Goal: Task Accomplishment & Management: Use online tool/utility

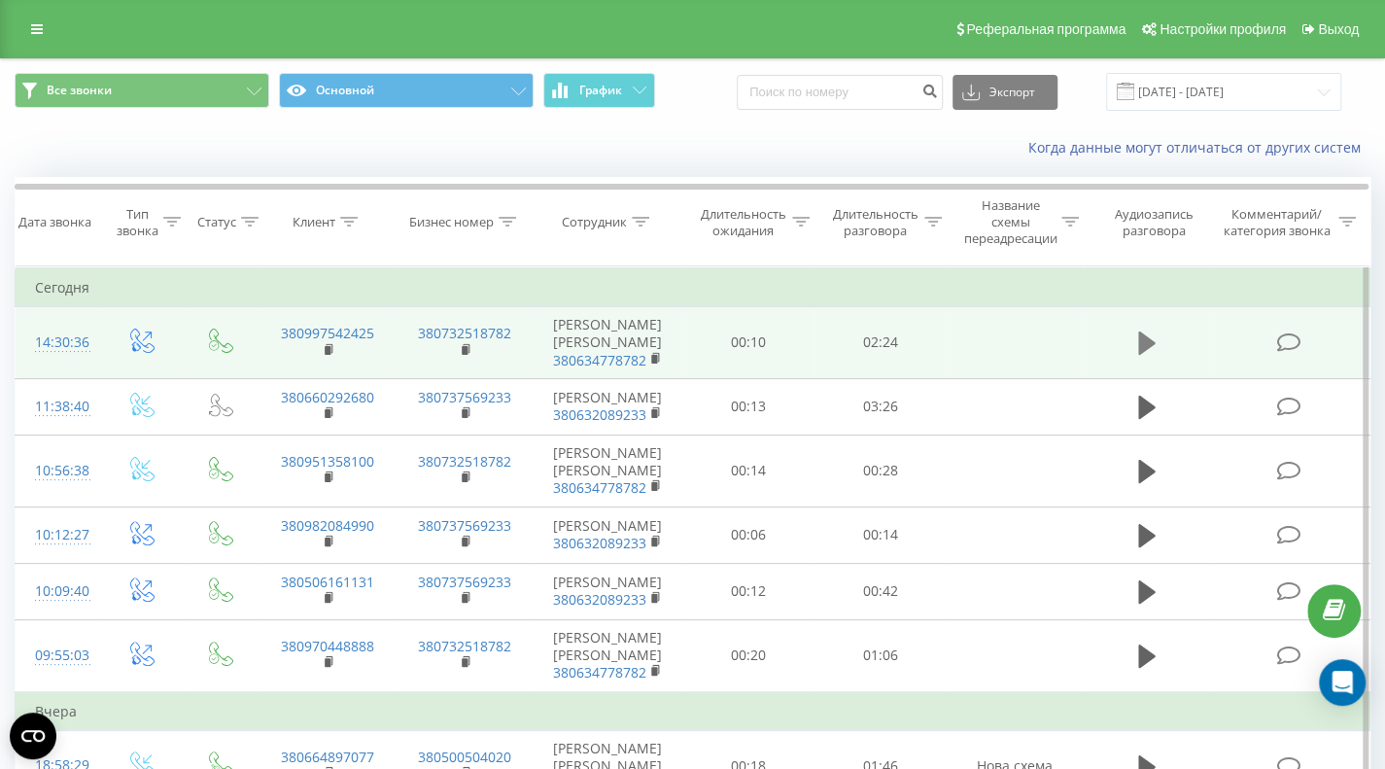
click at [1146, 331] on icon at bounding box center [1146, 342] width 17 height 23
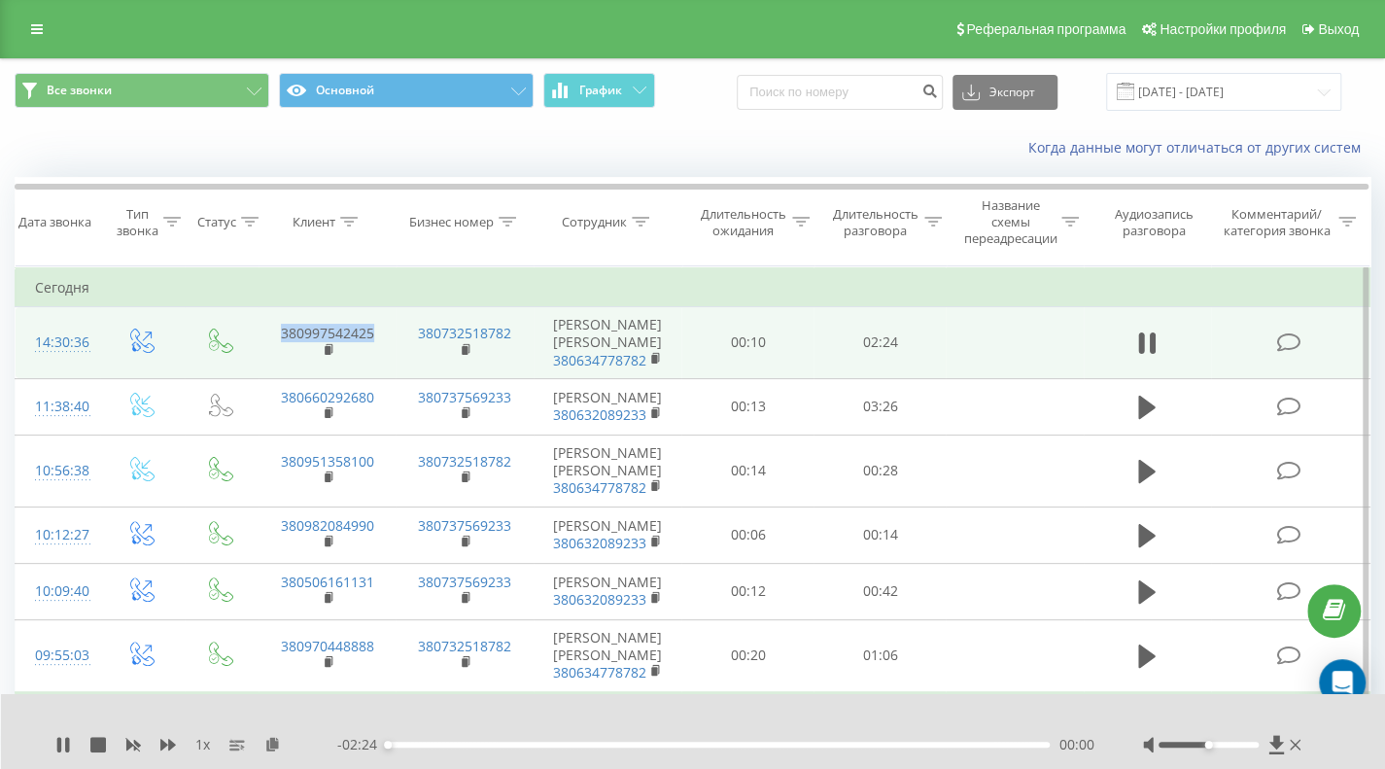
drag, startPoint x: 387, startPoint y: 324, endPoint x: 274, endPoint y: 326, distance: 112.7
click at [272, 326] on td "380997542425" at bounding box center [327, 343] width 138 height 72
copy link "380997542425"
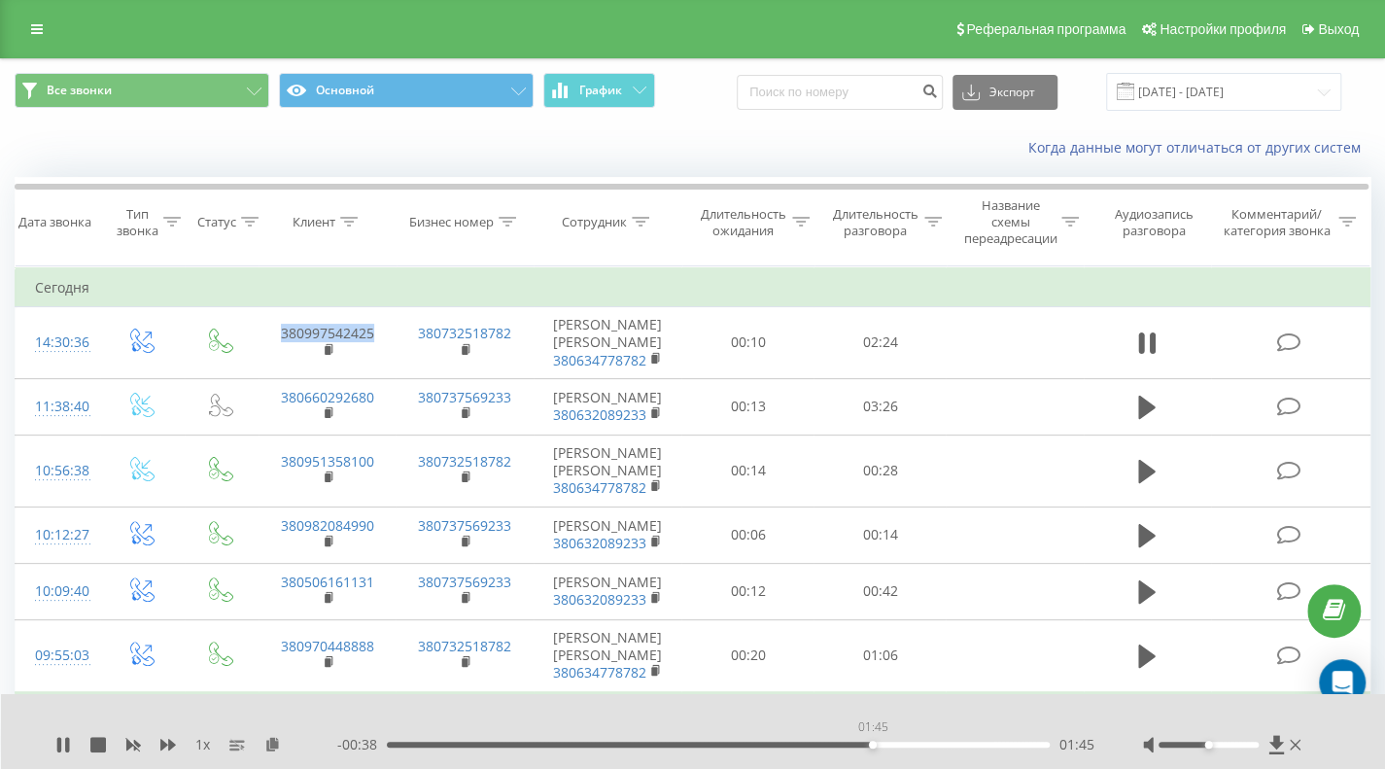
click at [872, 743] on div "01:45" at bounding box center [718, 744] width 663 height 6
click at [923, 743] on div "01:57" at bounding box center [718, 744] width 663 height 6
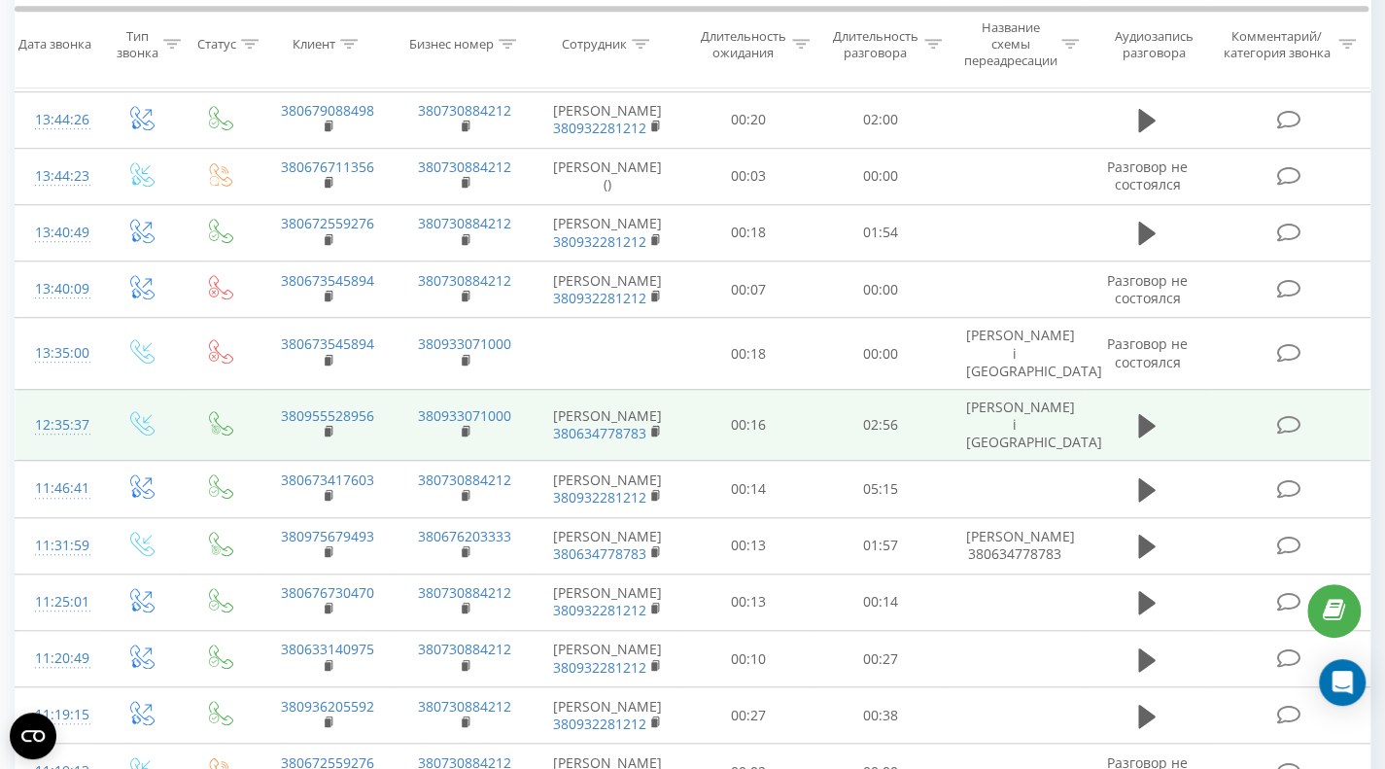
scroll to position [583, 0]
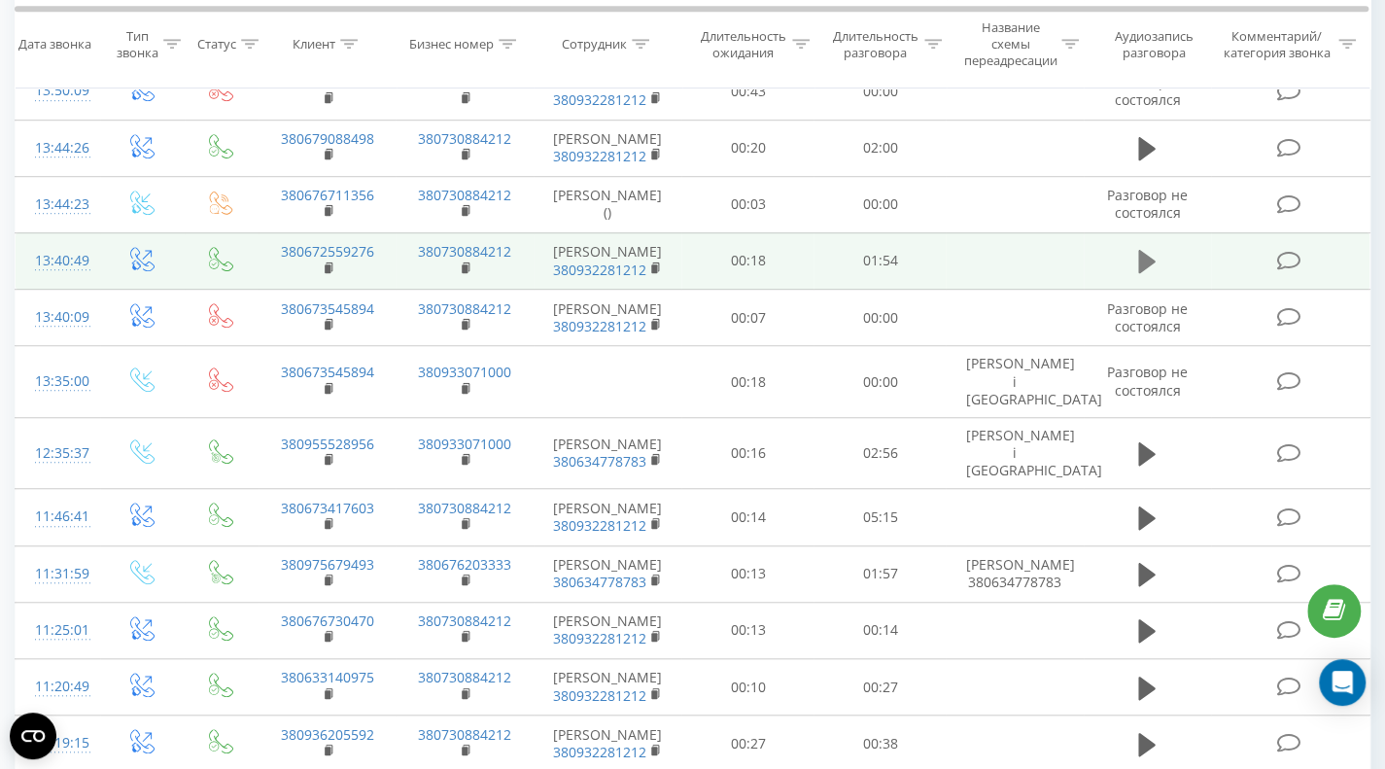
click at [1142, 259] on icon at bounding box center [1146, 261] width 17 height 23
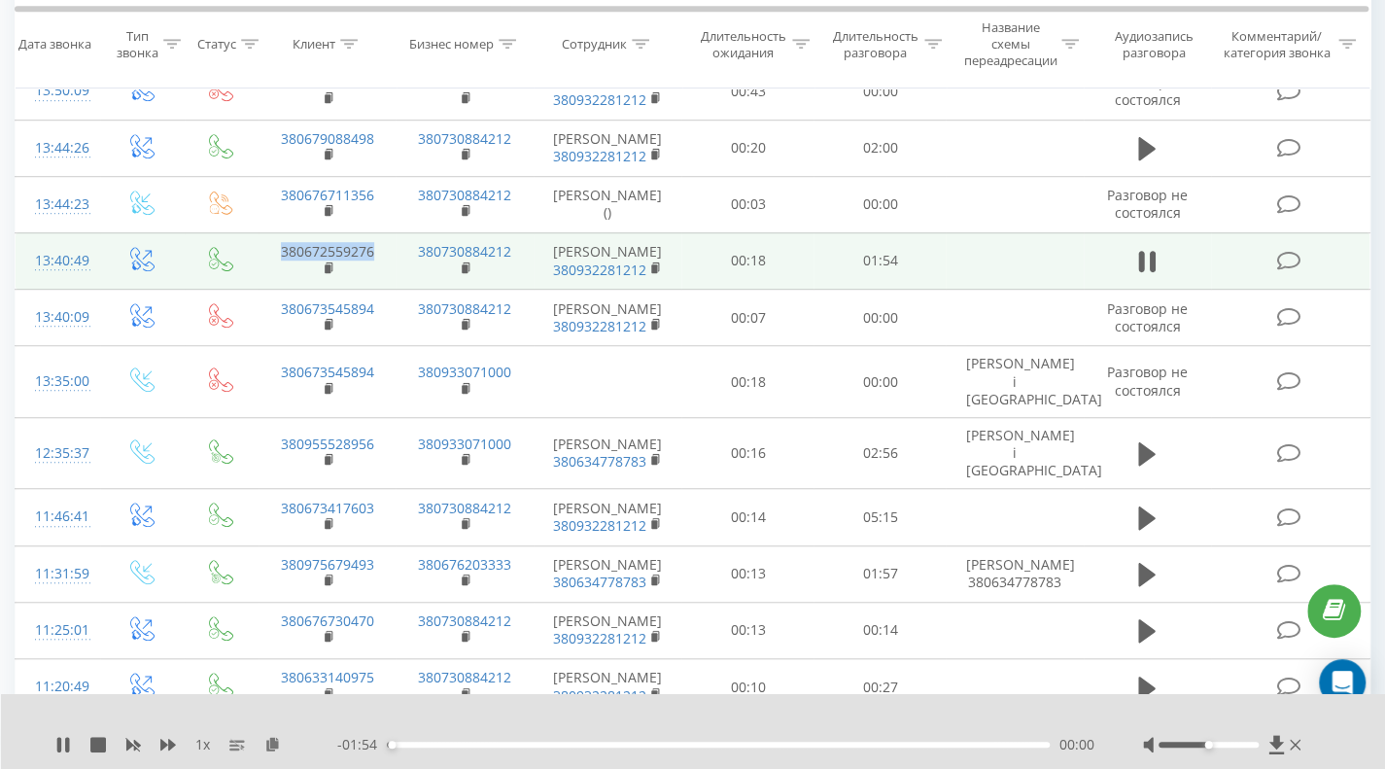
drag, startPoint x: 382, startPoint y: 250, endPoint x: 245, endPoint y: 236, distance: 137.7
click at [245, 236] on tr "13:40:49 380672559276 380730884212 Софія Паневник 380932281212 00:18 01:54" at bounding box center [693, 260] width 1354 height 56
copy link "380672559276"
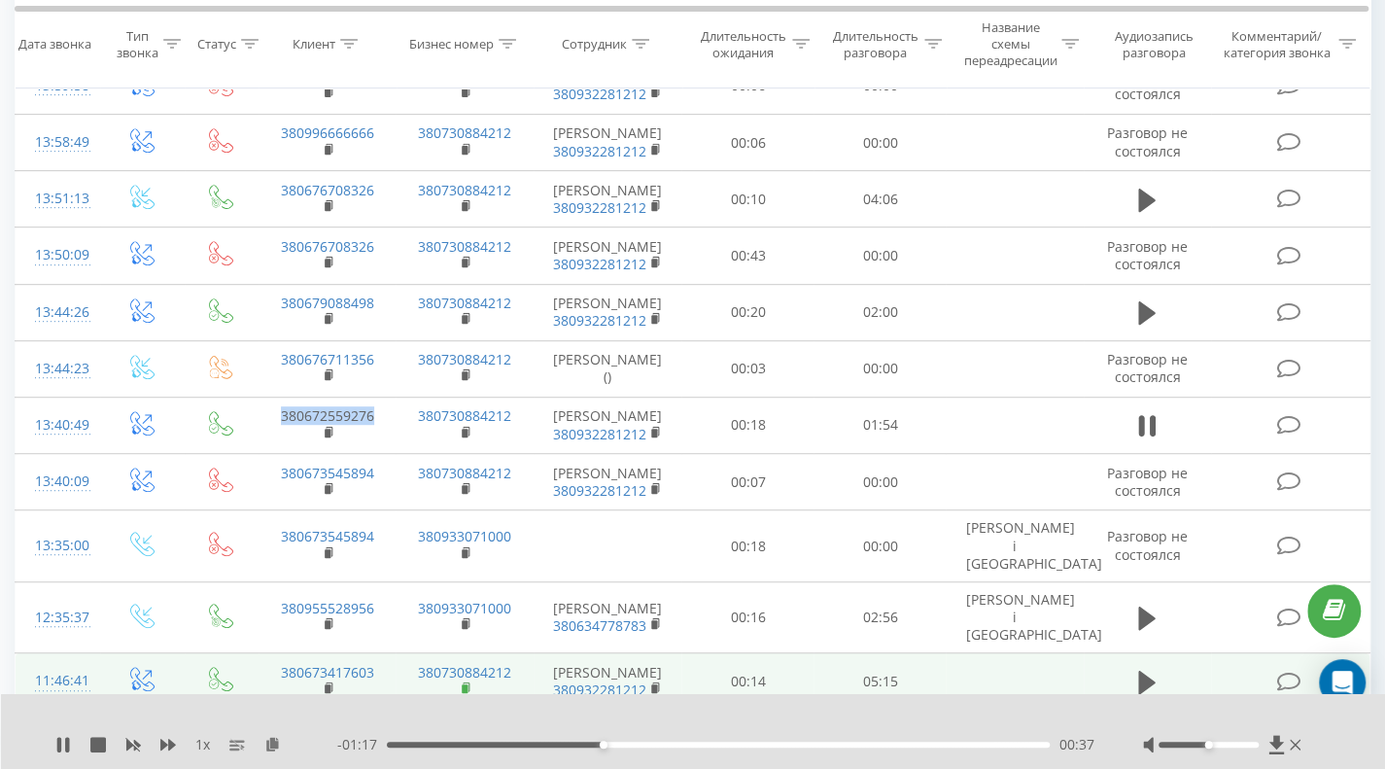
scroll to position [389, 0]
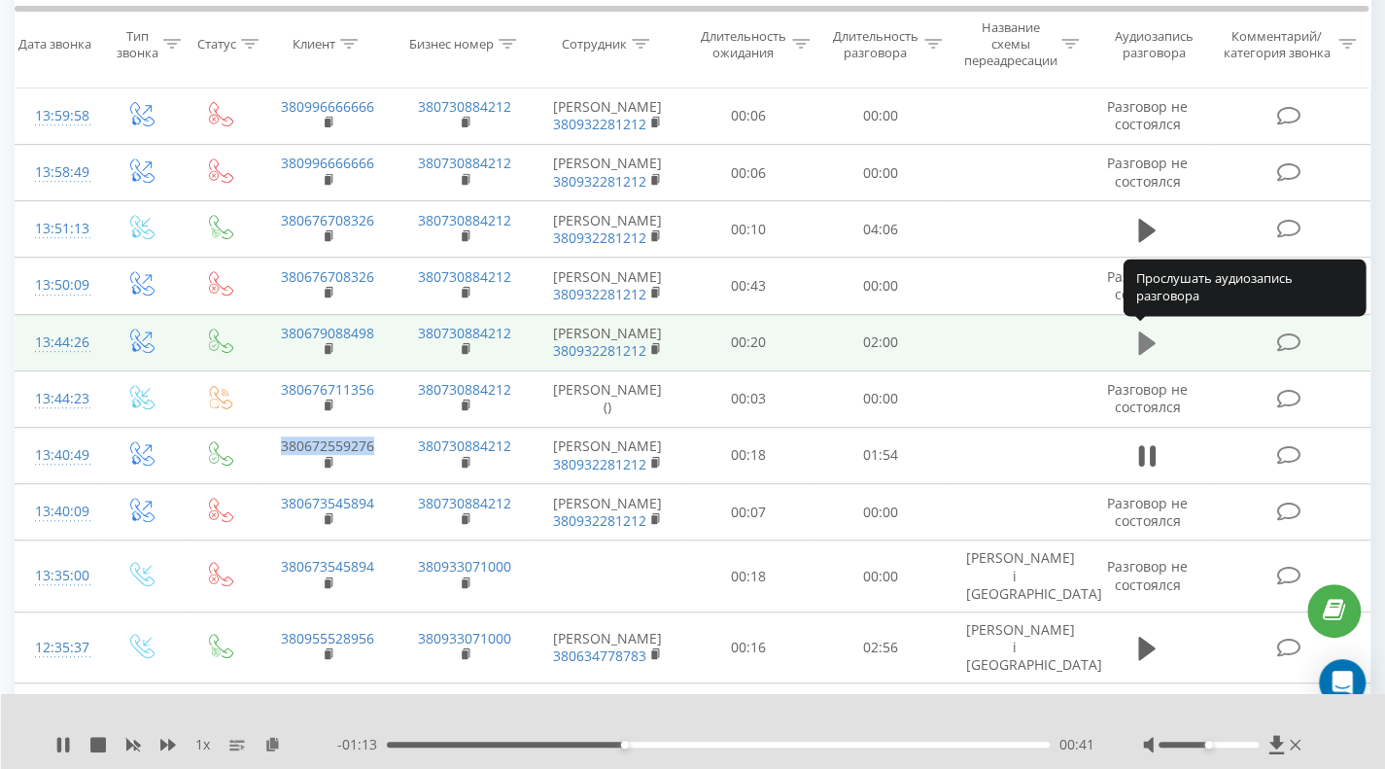
click at [1145, 339] on icon at bounding box center [1146, 342] width 17 height 23
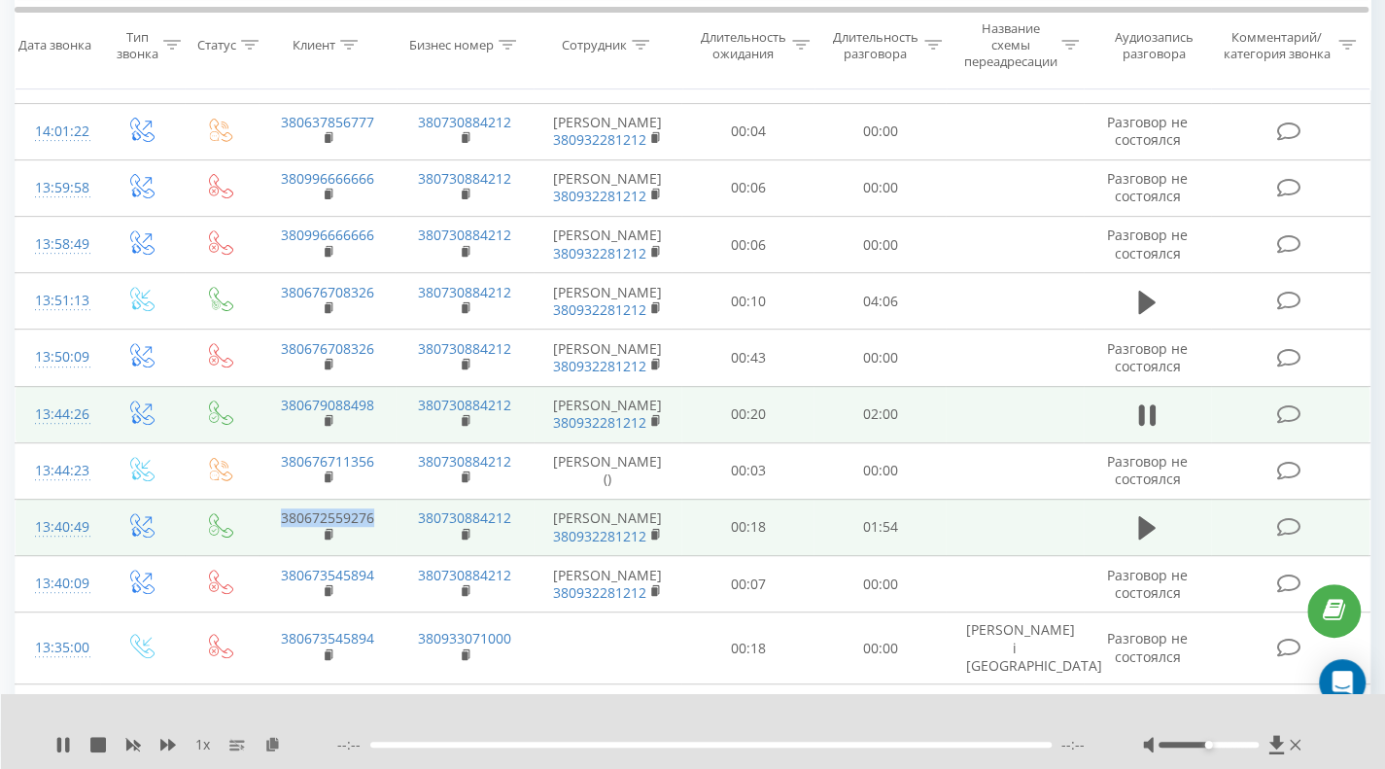
scroll to position [291, 0]
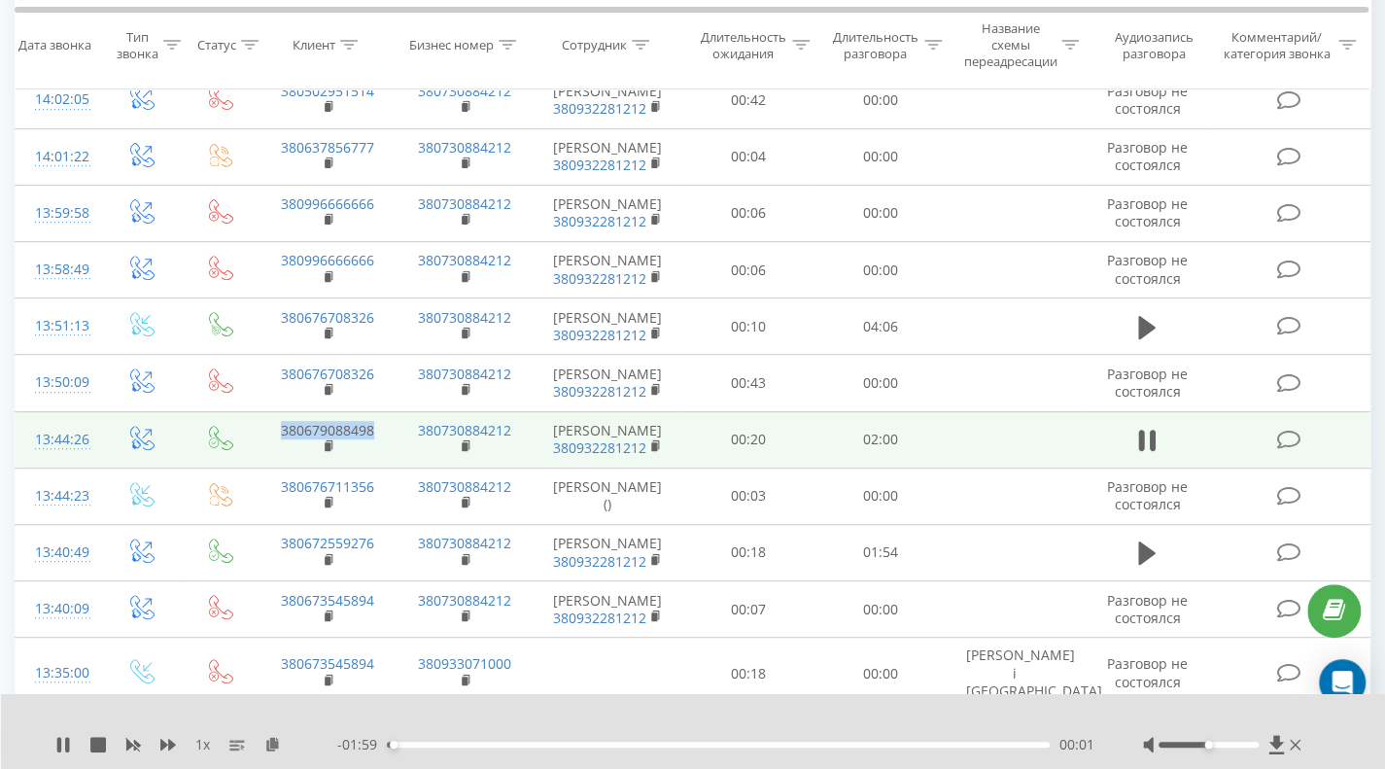
drag, startPoint x: 377, startPoint y: 430, endPoint x: 277, endPoint y: 419, distance: 100.8
click at [277, 419] on td "380679088498" at bounding box center [327, 439] width 138 height 56
copy link "380679088498"
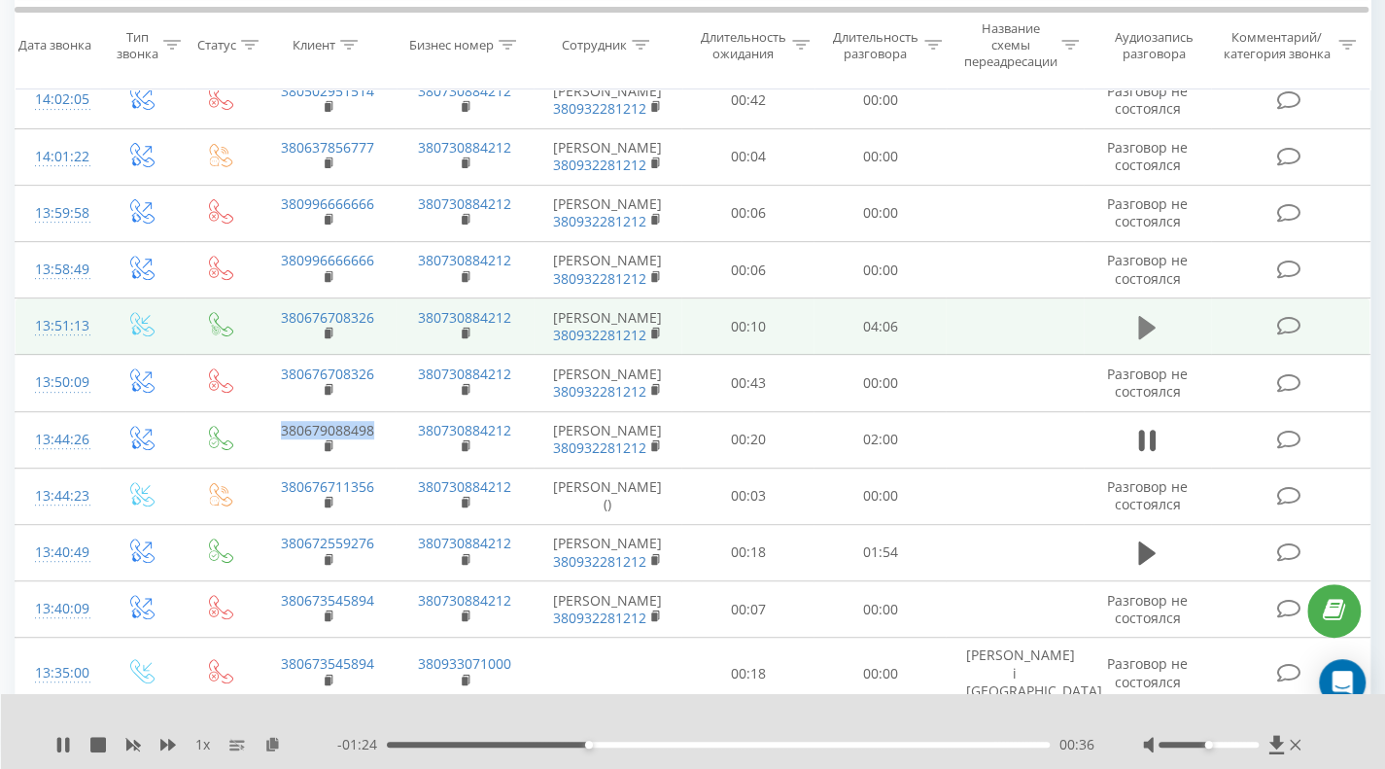
click at [1143, 324] on icon at bounding box center [1146, 327] width 17 height 23
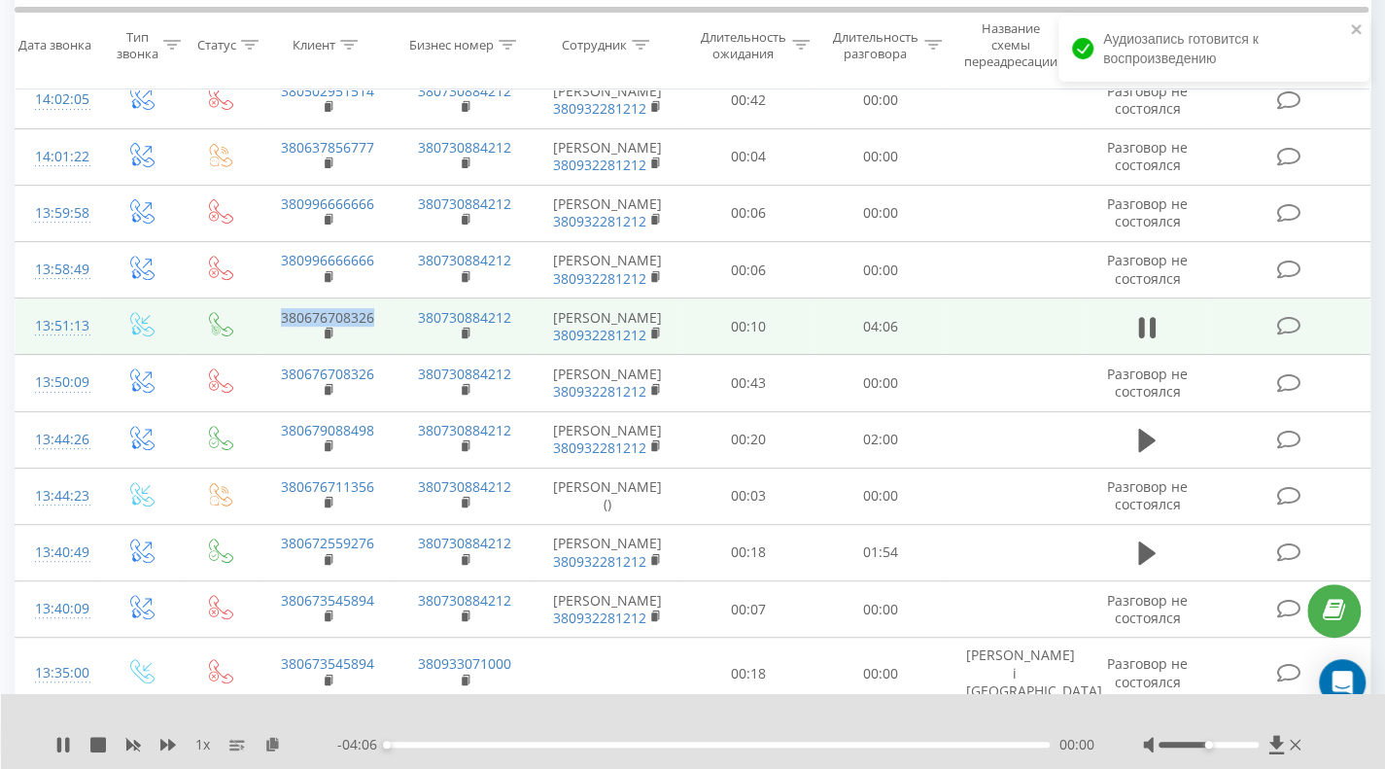
drag, startPoint x: 387, startPoint y: 315, endPoint x: 258, endPoint y: 306, distance: 128.5
click at [258, 306] on td "380676708326" at bounding box center [327, 326] width 138 height 56
copy link "380676708326"
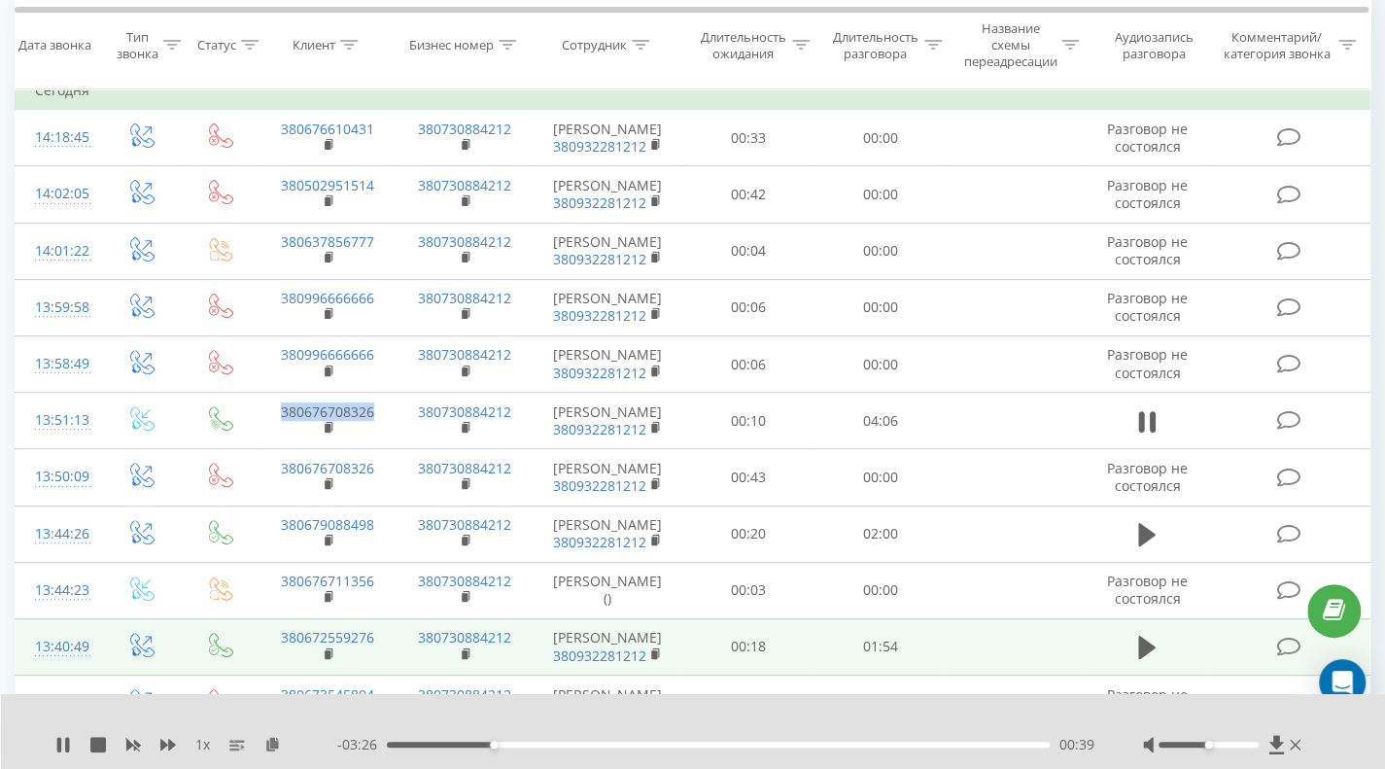
scroll to position [97, 0]
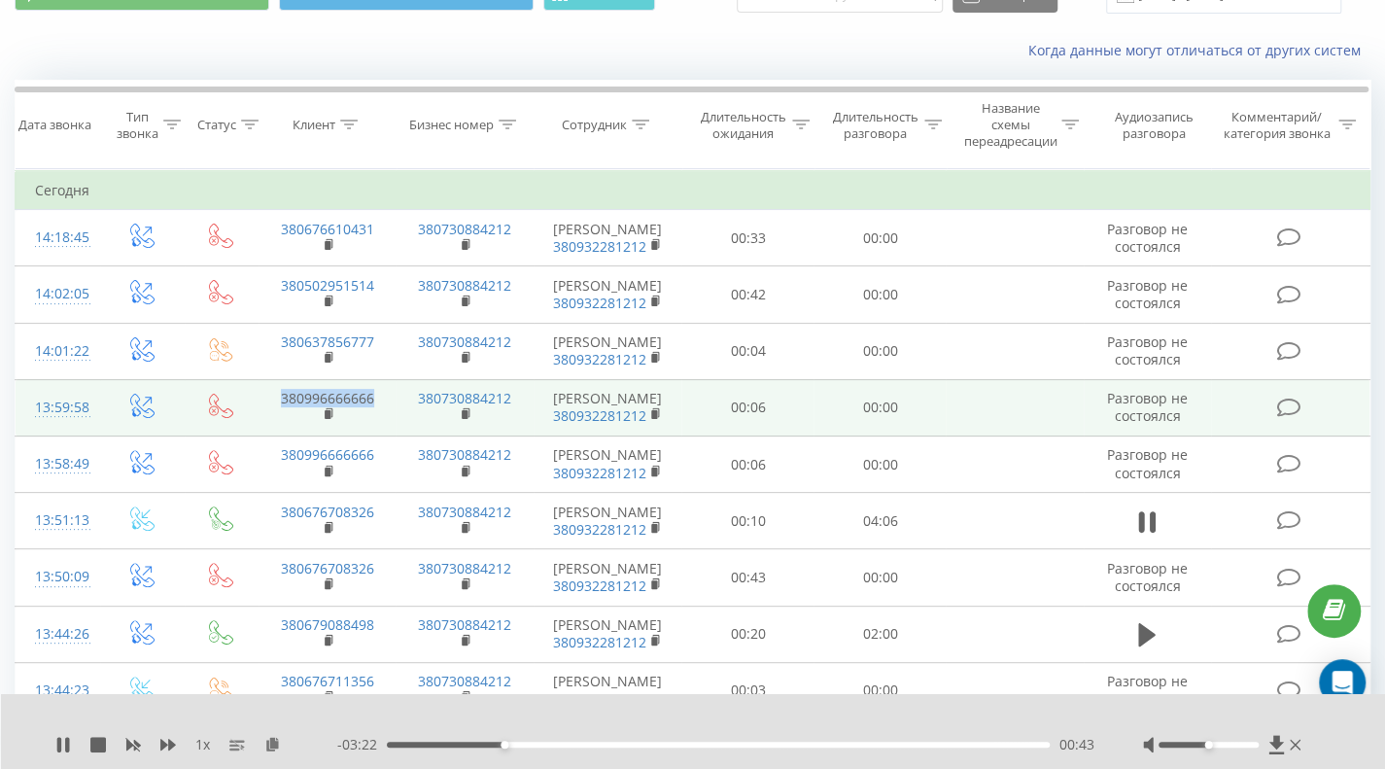
drag, startPoint x: 380, startPoint y: 396, endPoint x: 270, endPoint y: 395, distance: 109.8
click at [270, 395] on td "380996666666" at bounding box center [327, 407] width 138 height 56
copy link "380996666666"
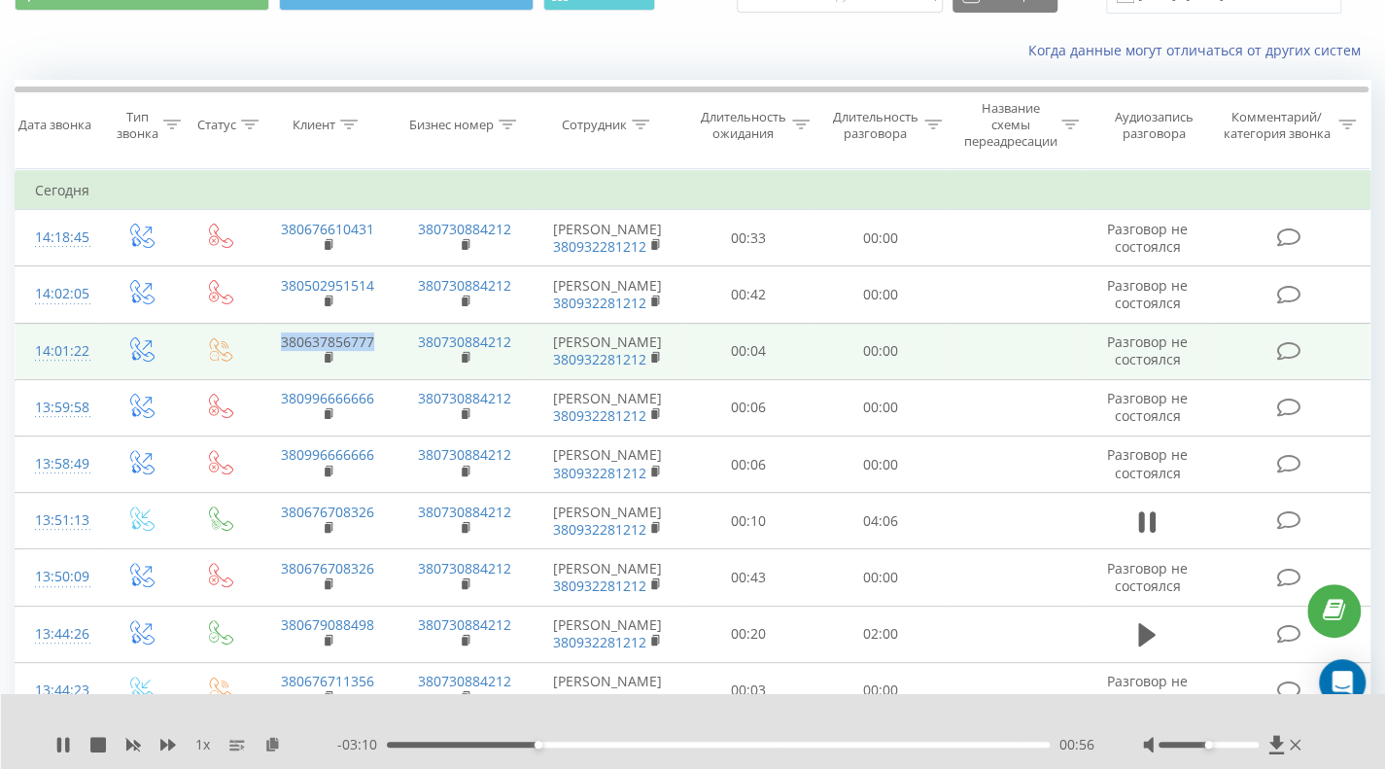
drag, startPoint x: 381, startPoint y: 343, endPoint x: 264, endPoint y: 337, distance: 116.7
click at [264, 337] on td "380637856777" at bounding box center [327, 351] width 138 height 56
copy link "380637856777"
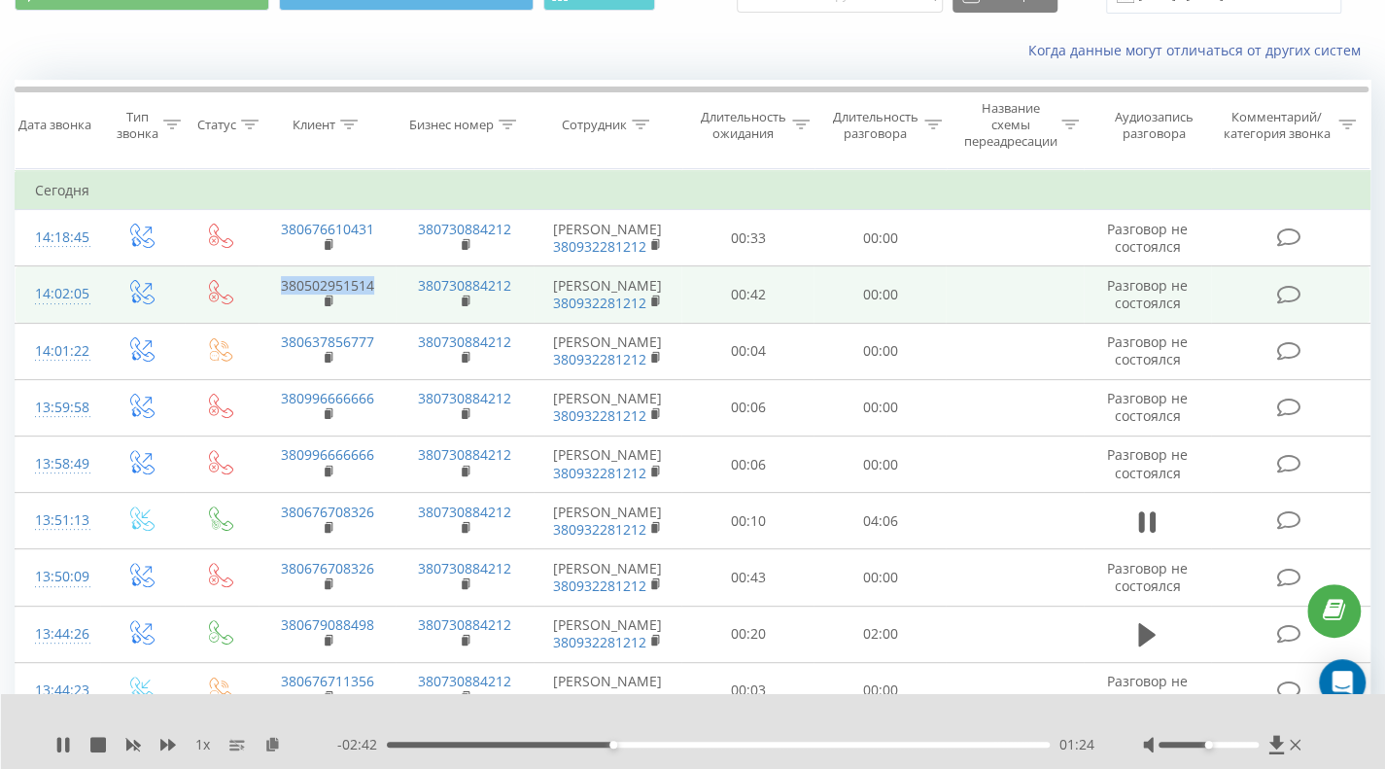
drag, startPoint x: 387, startPoint y: 279, endPoint x: 271, endPoint y: 271, distance: 115.9
click at [271, 271] on td "380502951514" at bounding box center [327, 294] width 138 height 56
copy link "380502951514"
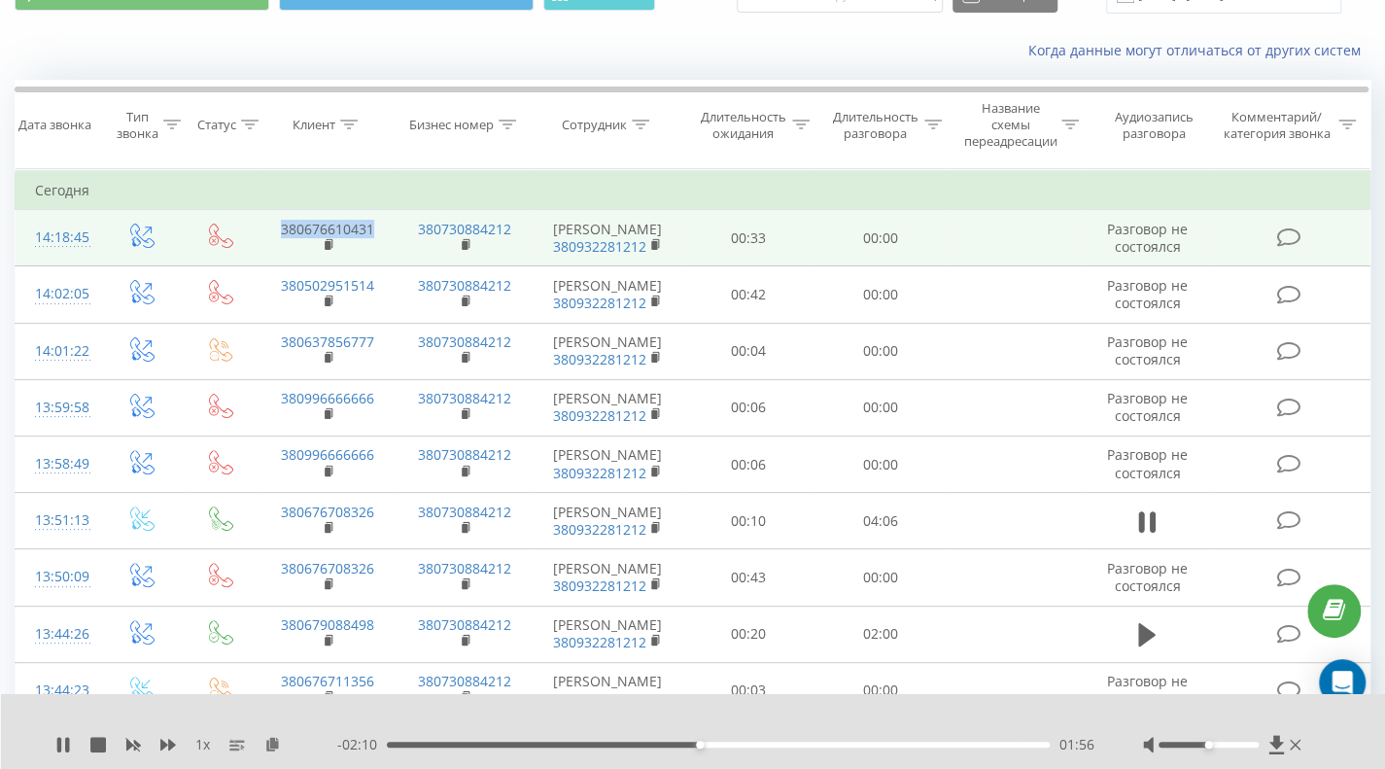
drag, startPoint x: 379, startPoint y: 224, endPoint x: 263, endPoint y: 226, distance: 115.6
click at [263, 226] on td "380676610431" at bounding box center [327, 238] width 138 height 56
copy link "380676610431"
